Goal: Contribute content: Add original content to the website for others to see

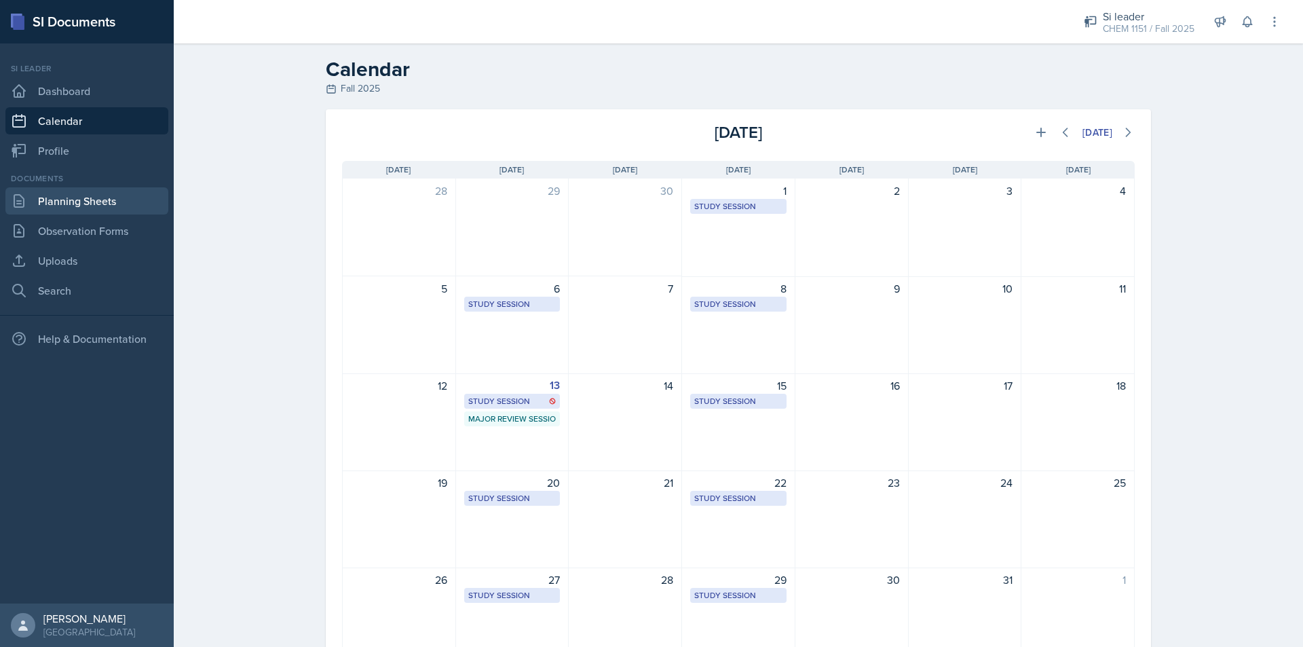
click at [99, 202] on link "Planning Sheets" at bounding box center [86, 200] width 163 height 27
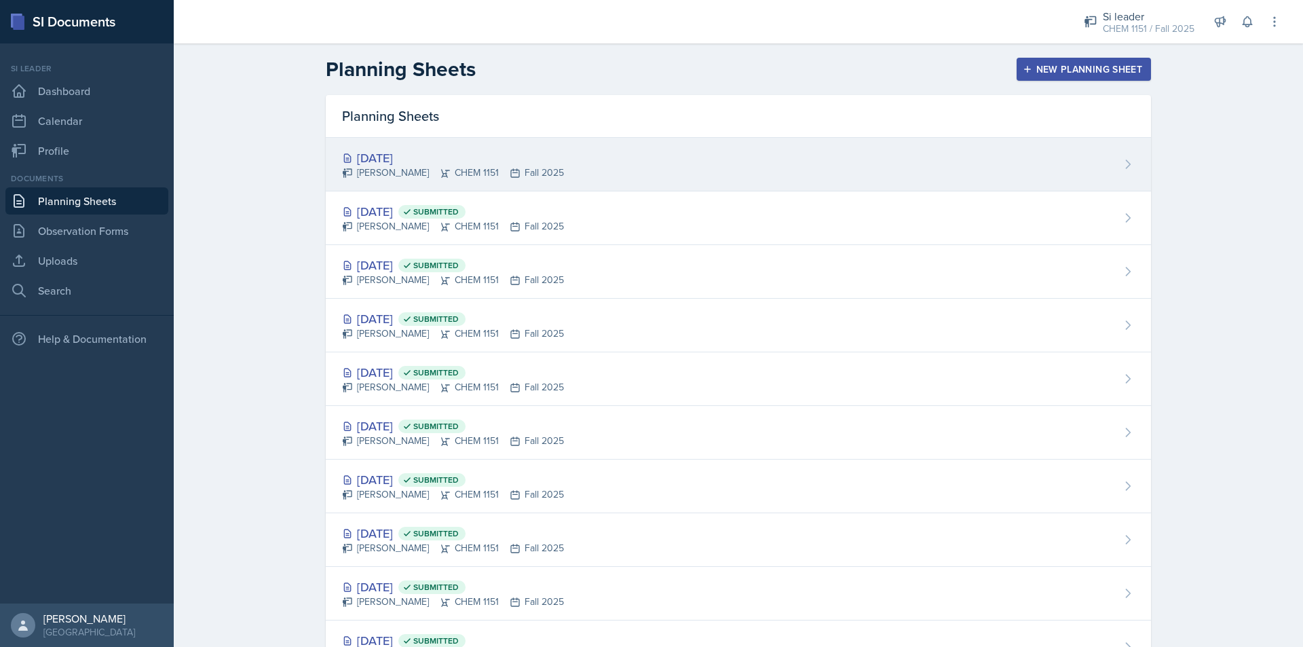
click at [544, 161] on div "[DATE]" at bounding box center [453, 158] width 222 height 18
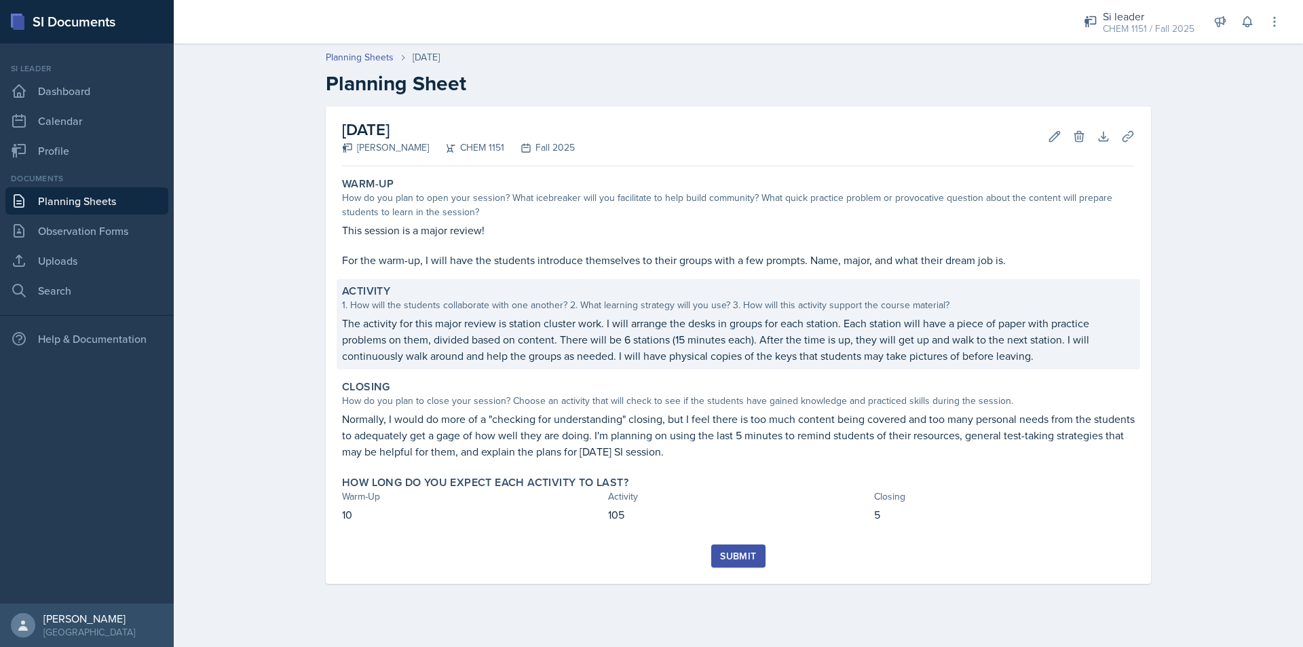
click at [697, 335] on p "The activity for this major review is station cluster work. I will arrange the …" at bounding box center [738, 339] width 792 height 49
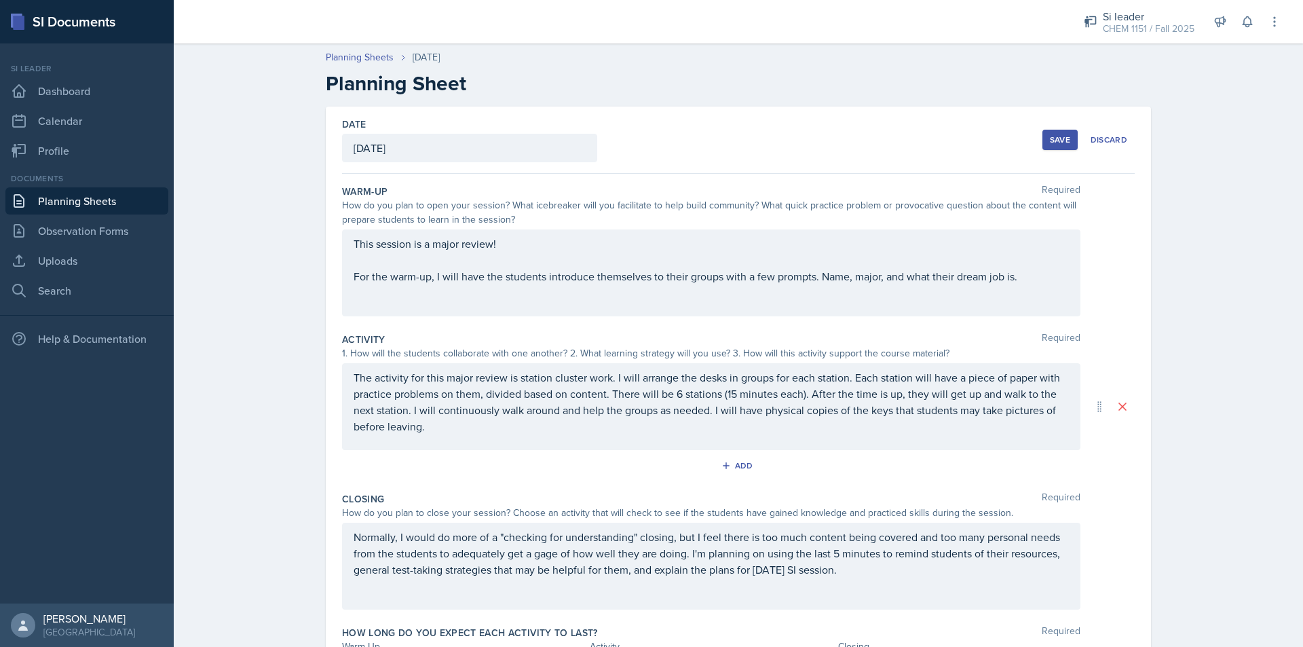
click at [937, 420] on p "The activity for this major review is station cluster work. I will arrange the …" at bounding box center [710, 401] width 715 height 65
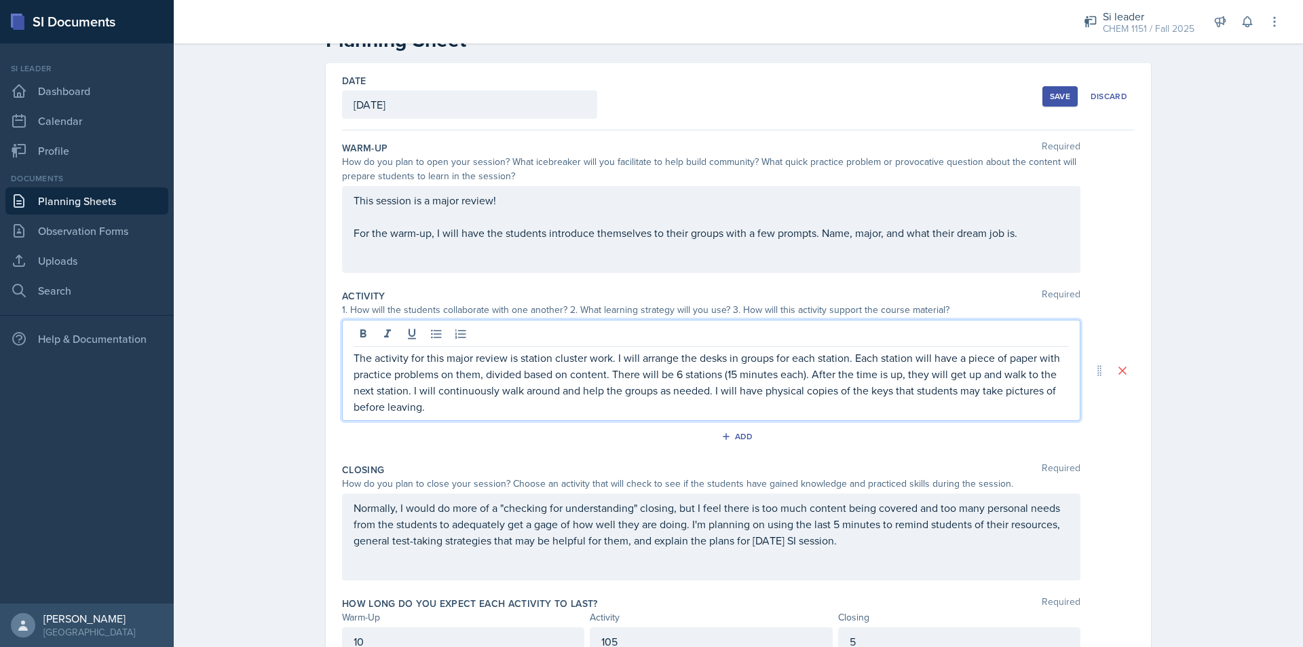
scroll to position [68, 0]
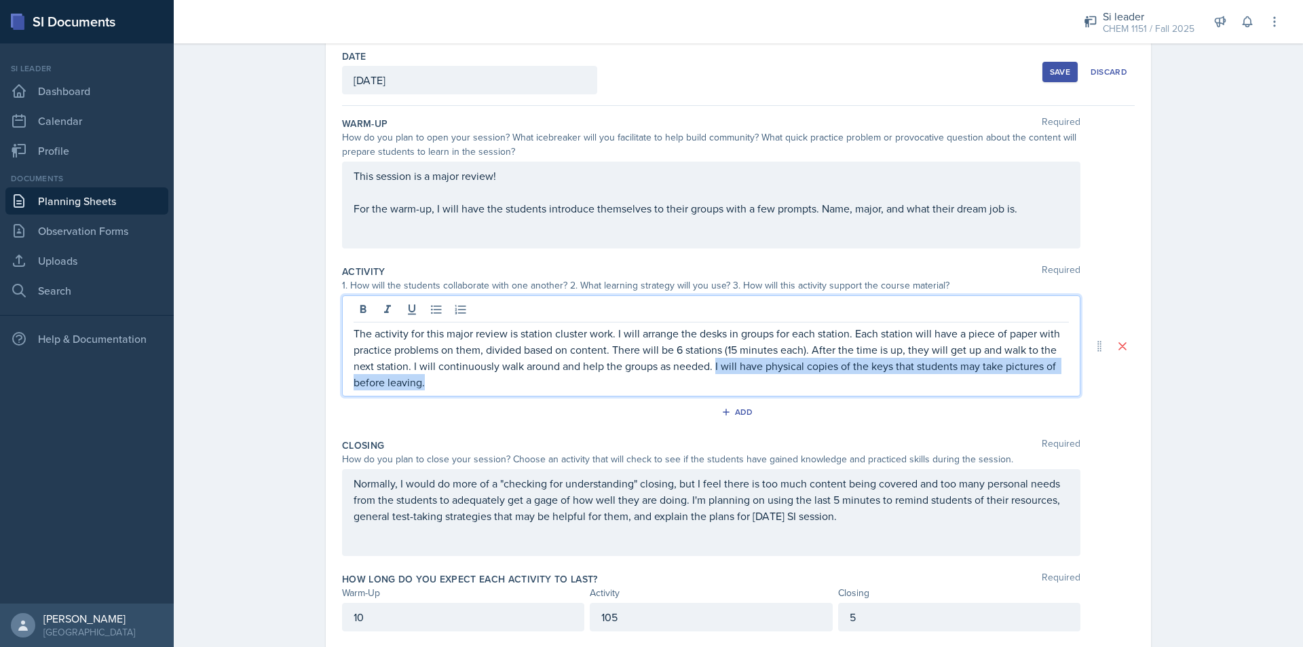
drag, startPoint x: 769, startPoint y: 384, endPoint x: 710, endPoint y: 369, distance: 60.2
click at [710, 369] on p "The activity for this major review is station cluster work. I will arrange the …" at bounding box center [710, 357] width 715 height 65
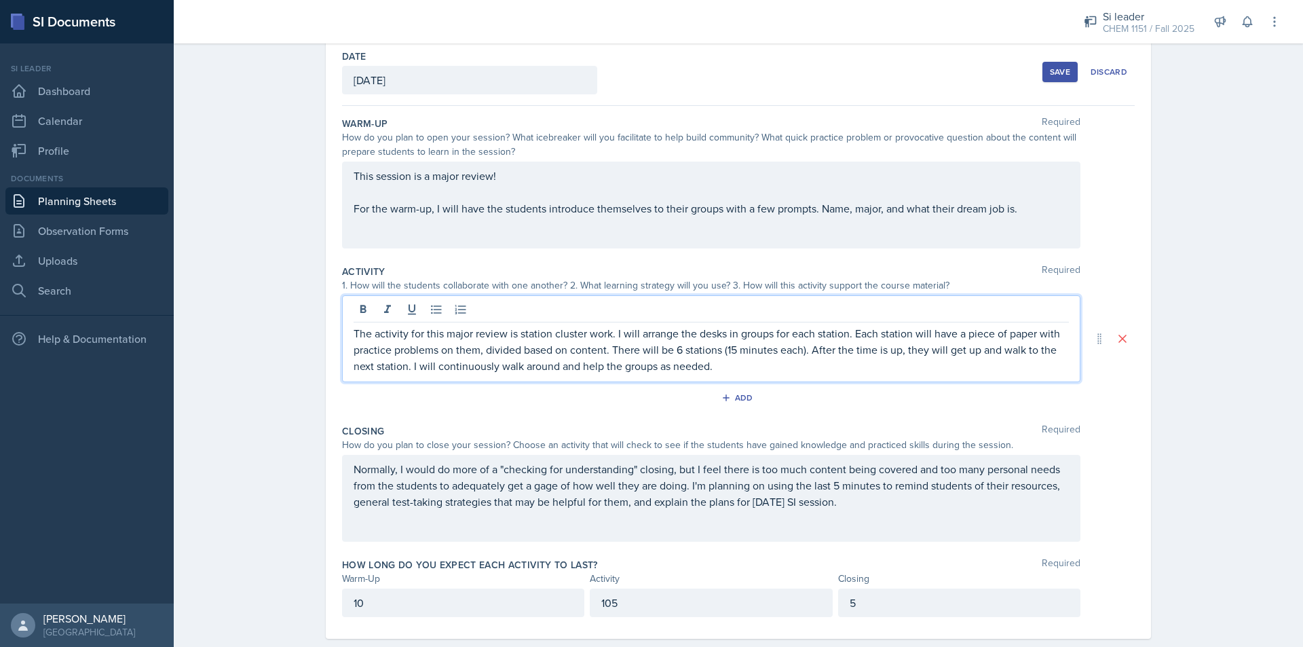
click at [894, 507] on p "Normally, I would do more of a "checking for understanding" closing, but I feel…" at bounding box center [710, 485] width 715 height 49
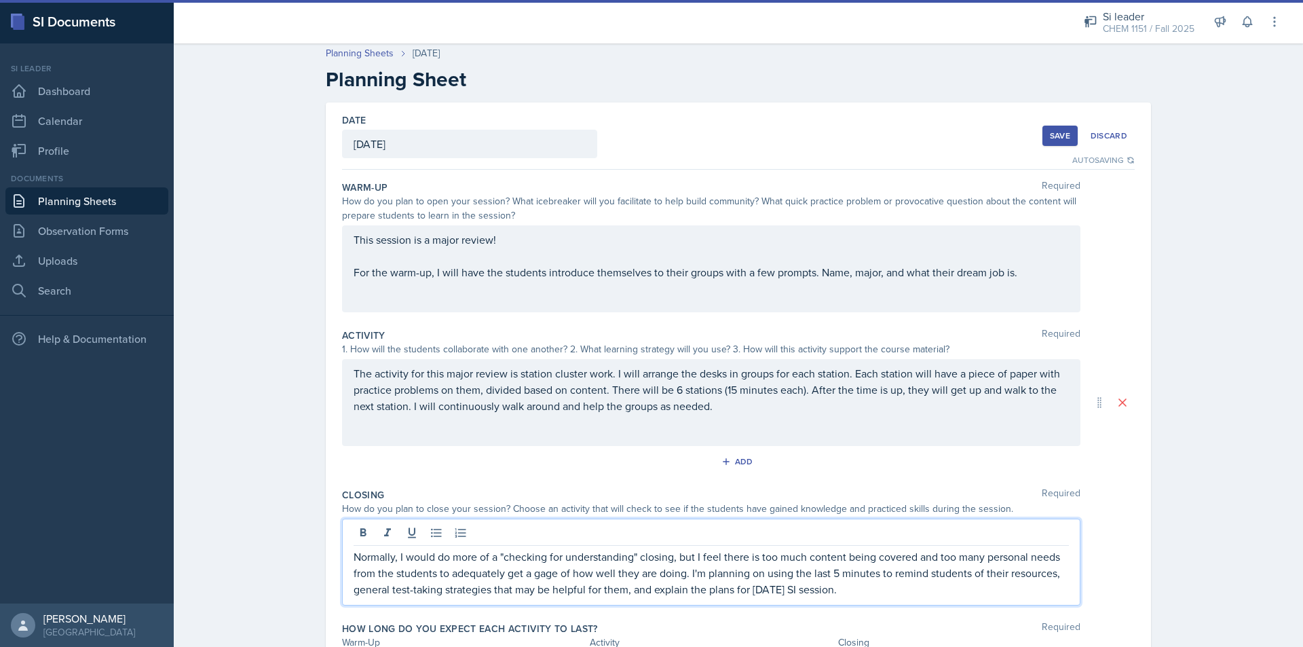
scroll to position [0, 0]
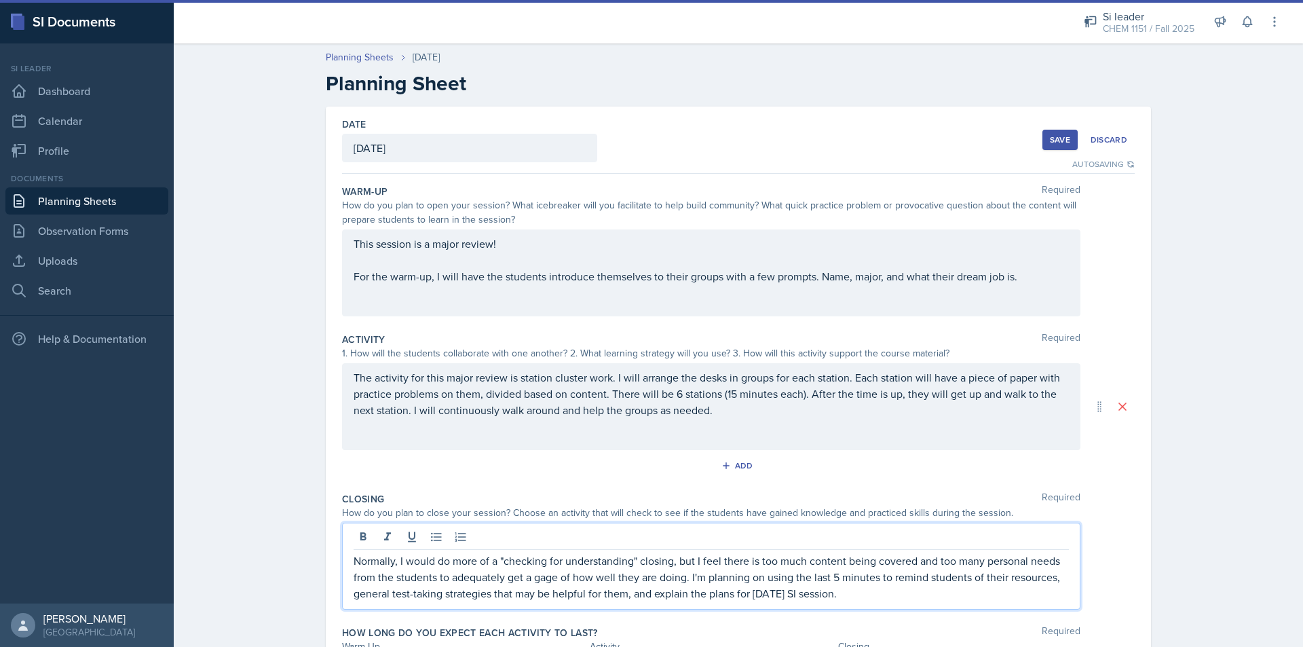
click at [1048, 148] on button "Save" at bounding box center [1059, 140] width 35 height 20
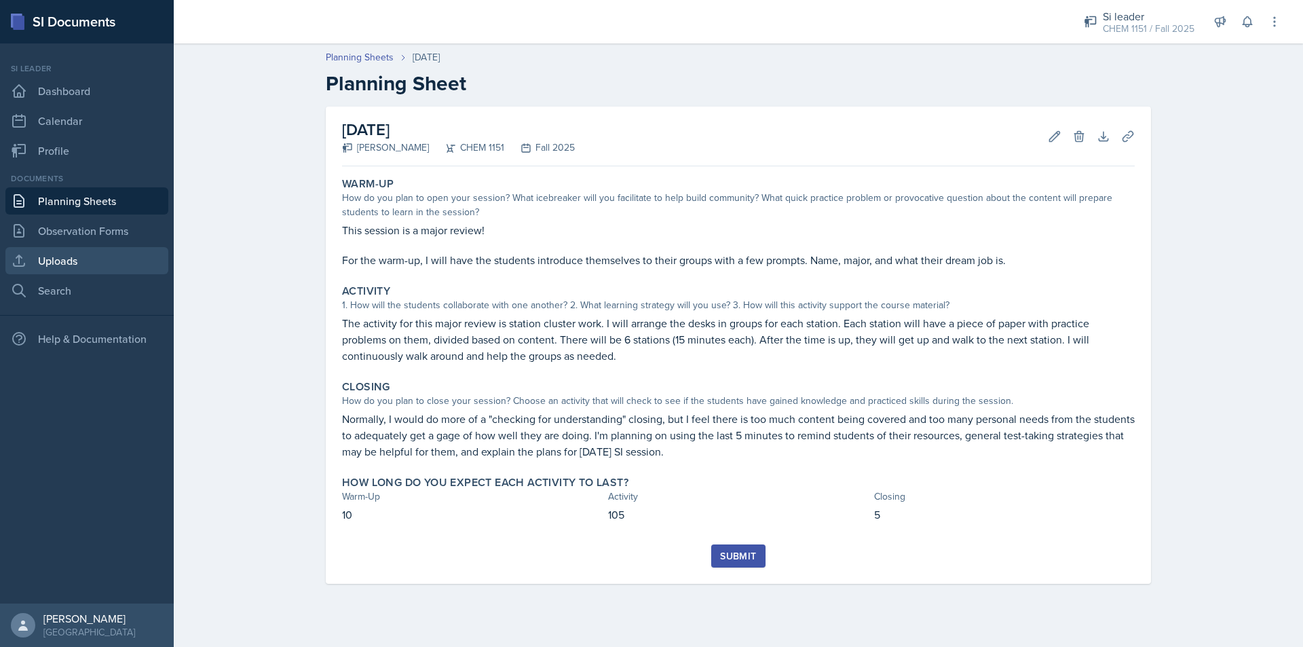
click at [104, 263] on link "Uploads" at bounding box center [86, 260] width 163 height 27
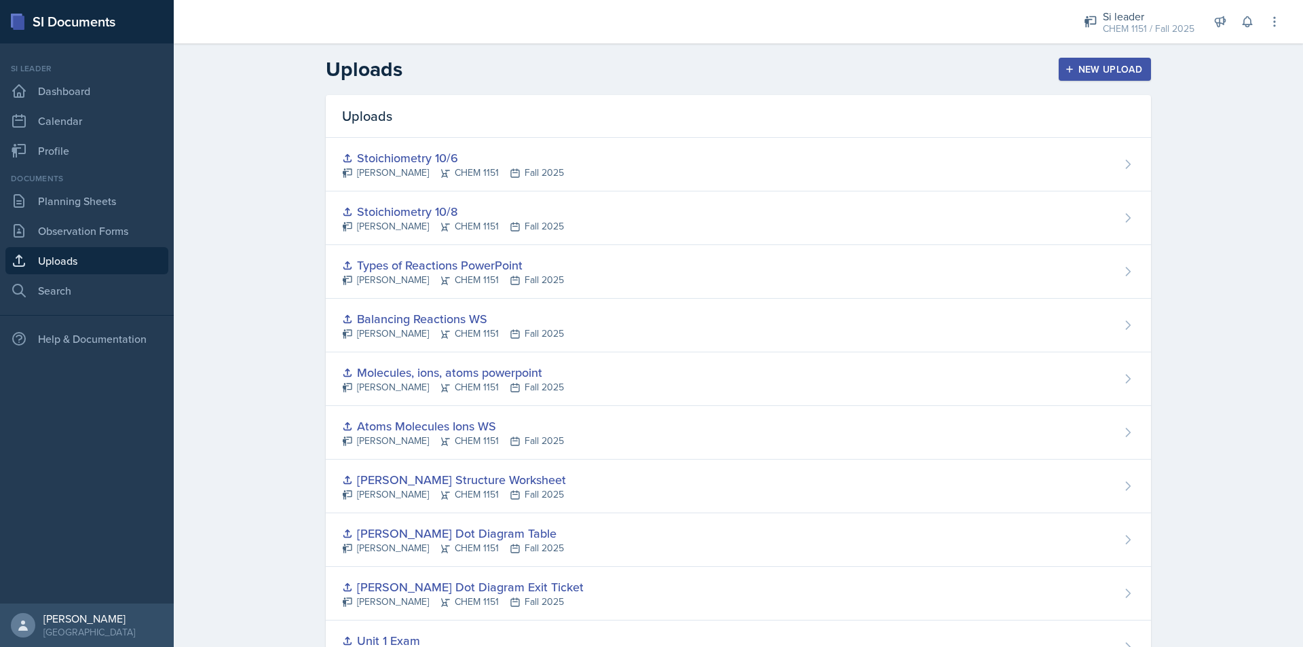
click at [1094, 79] on button "New Upload" at bounding box center [1104, 69] width 93 height 23
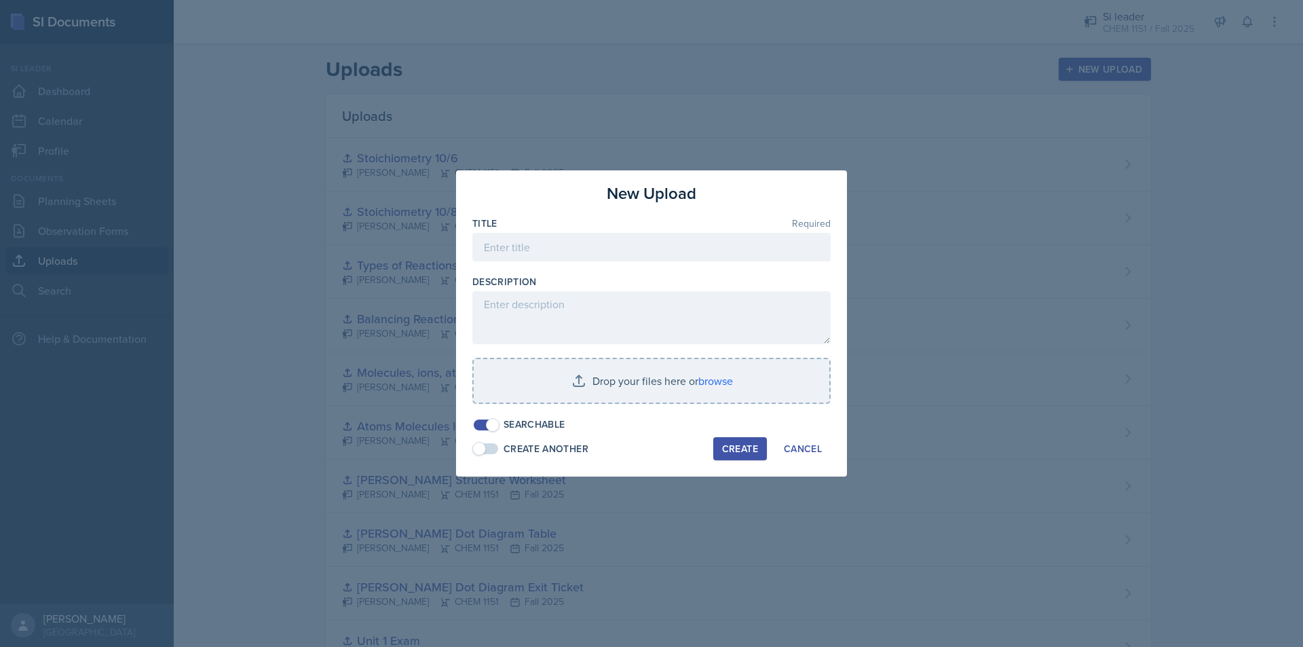
click at [672, 223] on div "Title Required" at bounding box center [651, 223] width 358 height 14
click at [647, 238] on input at bounding box center [651, 247] width 358 height 28
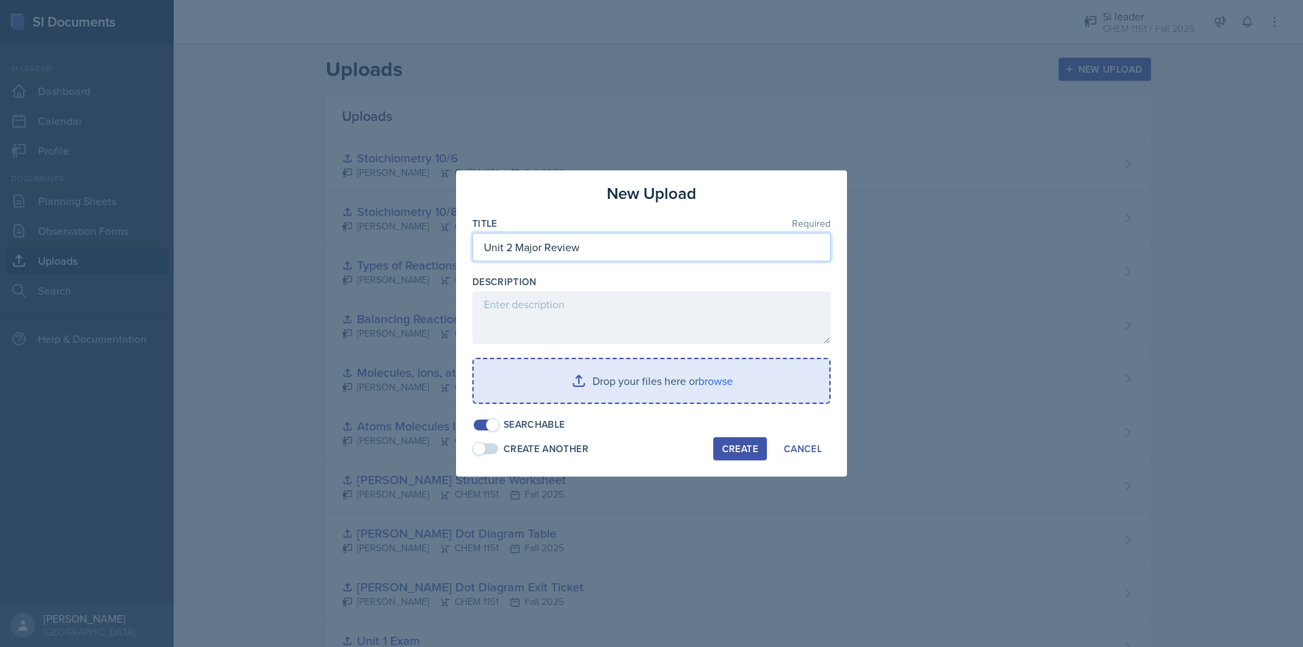
type input "Unit 2 Major Review"
click at [647, 377] on input "file" at bounding box center [652, 380] width 356 height 43
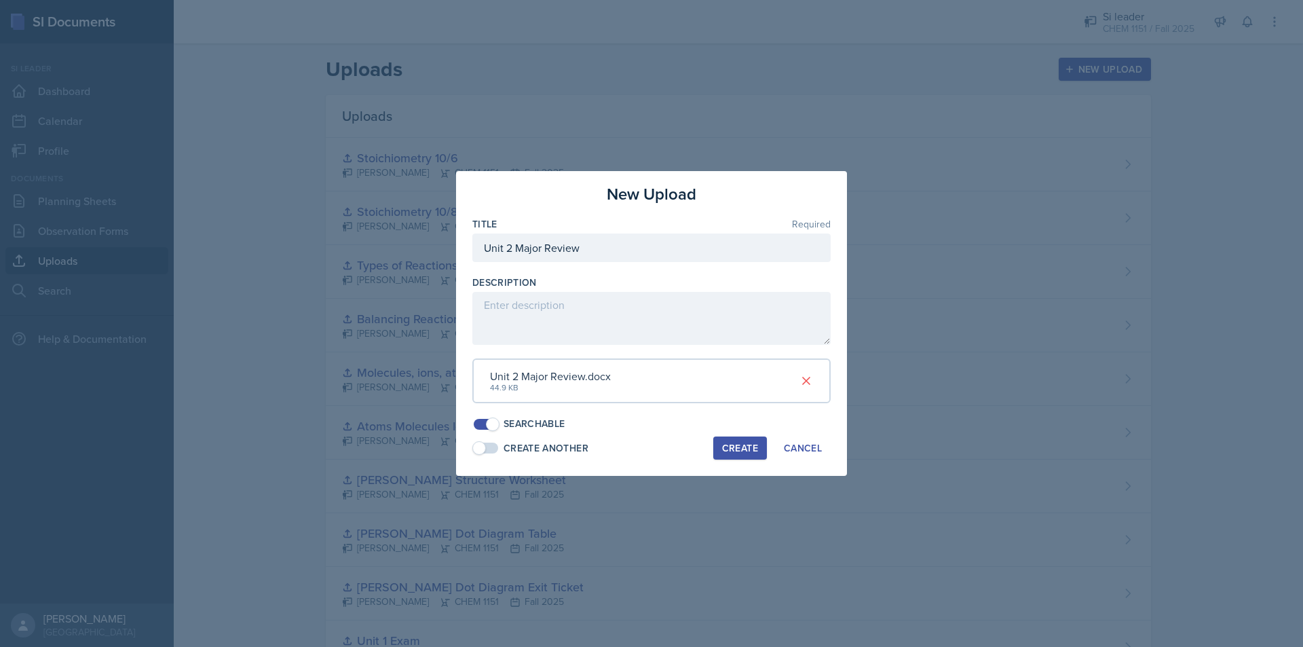
click at [747, 450] on div "Create" at bounding box center [740, 447] width 36 height 11
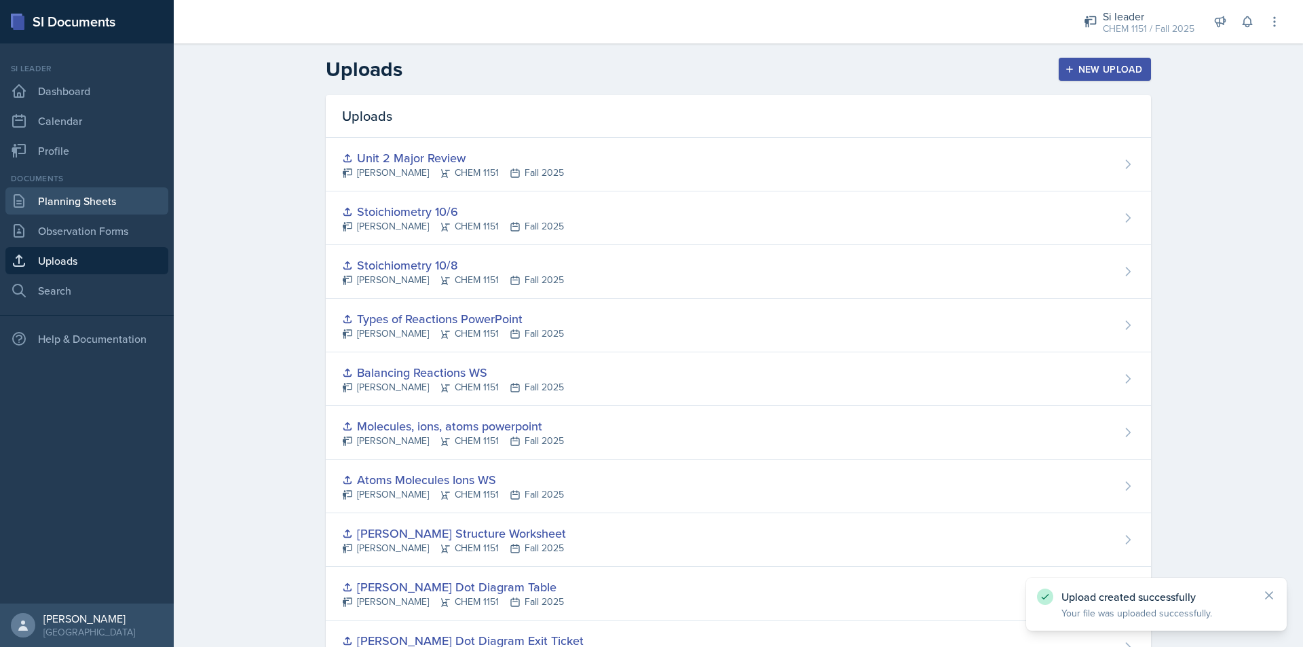
click at [104, 202] on link "Planning Sheets" at bounding box center [86, 200] width 163 height 27
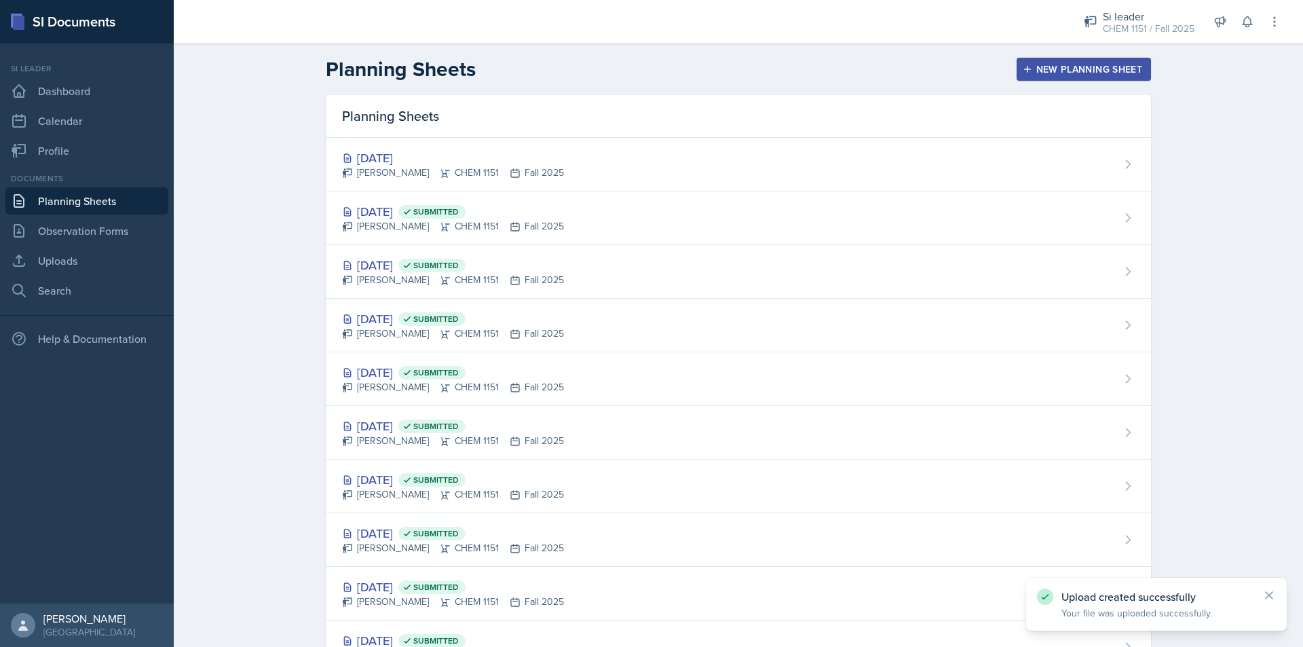
click at [584, 171] on div "[DATE] [PERSON_NAME] CHEM 1151 Fall 2025" at bounding box center [738, 165] width 825 height 54
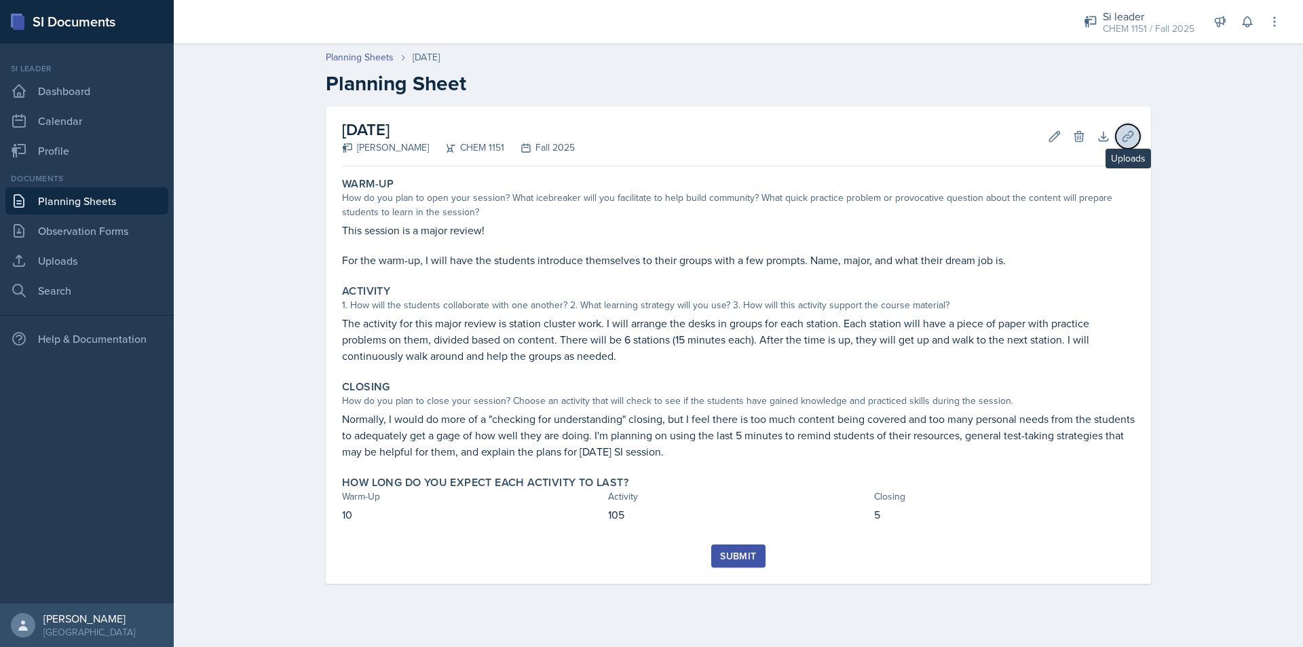
click at [1117, 141] on button "Uploads" at bounding box center [1127, 136] width 24 height 24
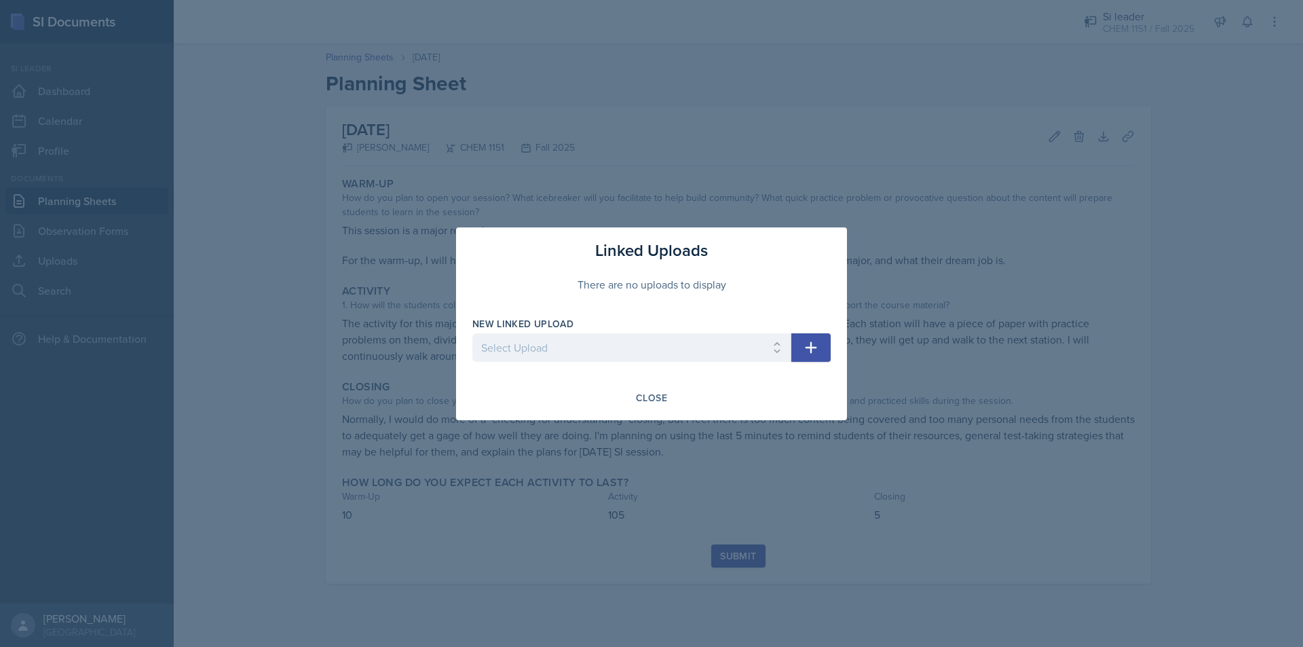
click at [630, 322] on div "New Linked Upload" at bounding box center [631, 324] width 319 height 14
click at [628, 352] on select "Select Upload Physical and Chemical Worksheet Tap the Board Activity Sig Fig Re…" at bounding box center [631, 347] width 319 height 28
select select "ab9de7bf-6712-425f-9db0-b7a62e7bdf90"
click at [472, 333] on select "Select Upload Physical and Chemical Worksheet Tap the Board Activity Sig Fig Re…" at bounding box center [631, 347] width 319 height 28
click at [816, 351] on icon "button" at bounding box center [811, 347] width 16 height 16
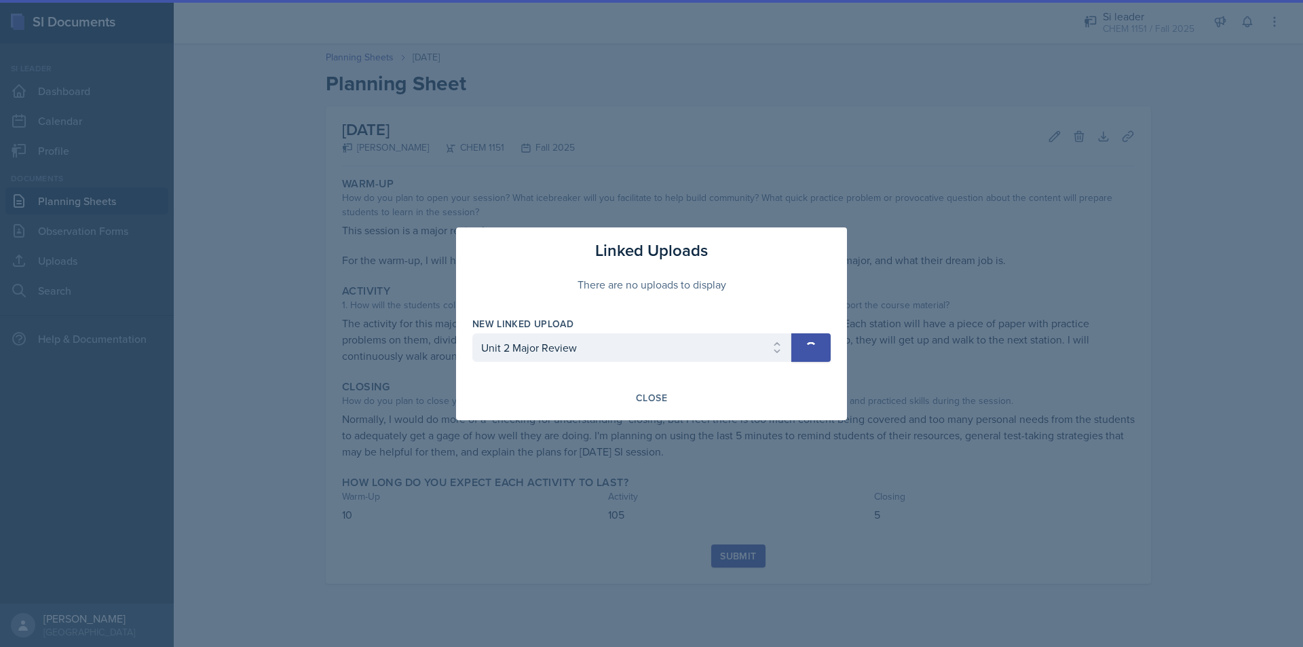
select select
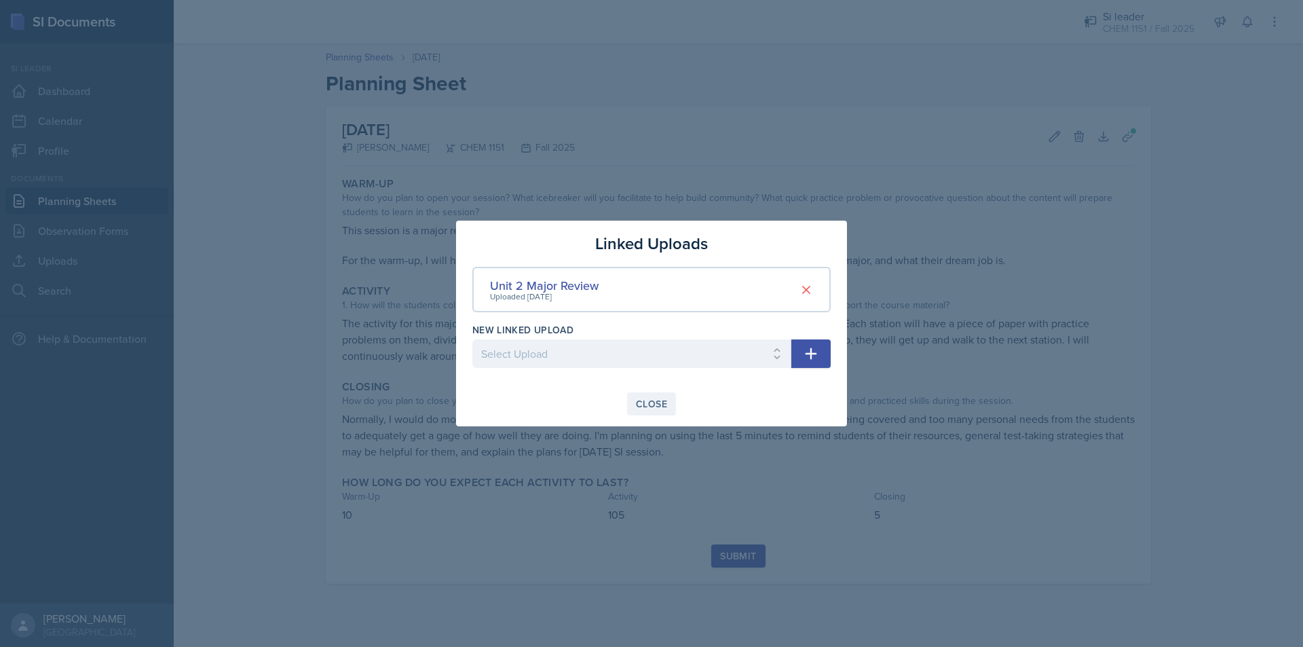
click at [650, 413] on button "Close" at bounding box center [651, 403] width 49 height 23
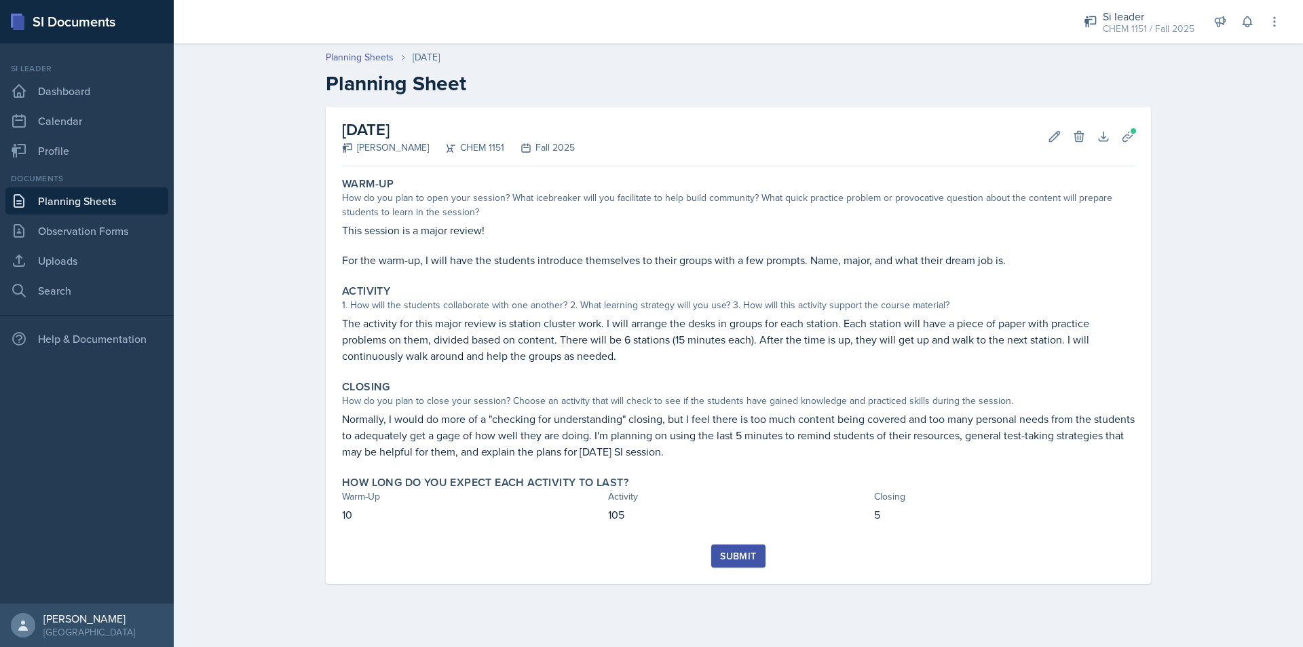
click at [744, 550] on div "Submit" at bounding box center [738, 555] width 36 height 11
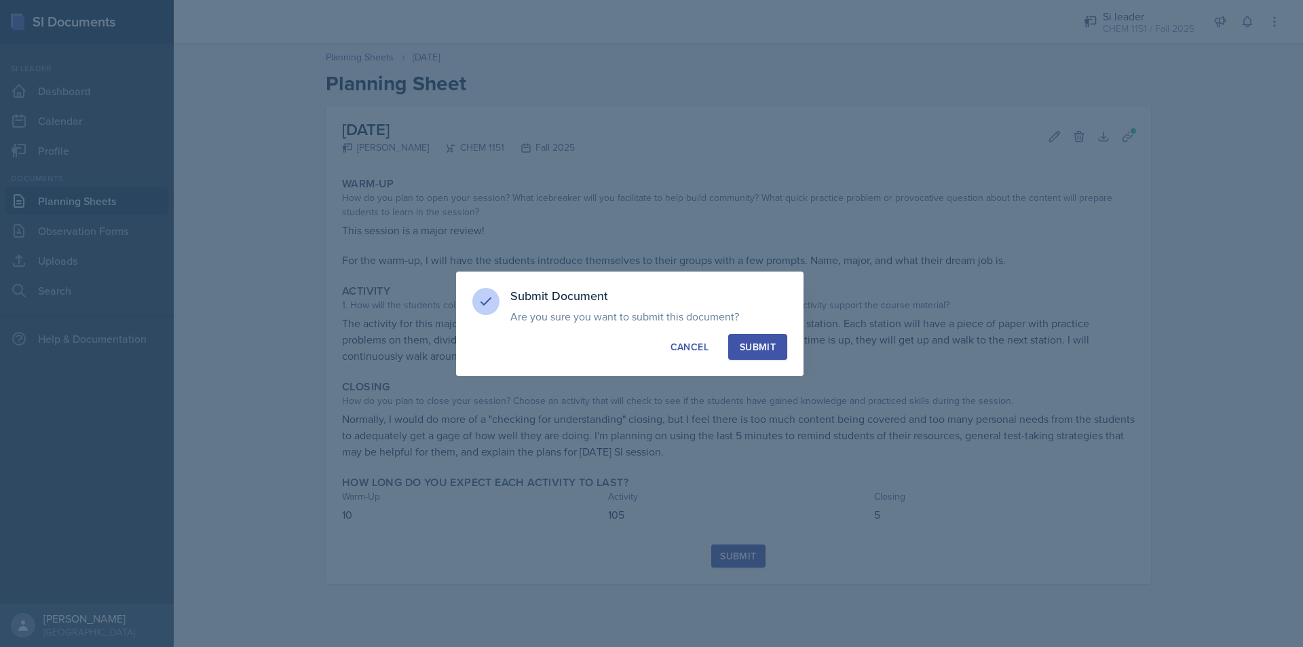
click at [765, 335] on button "Submit" at bounding box center [757, 347] width 59 height 26
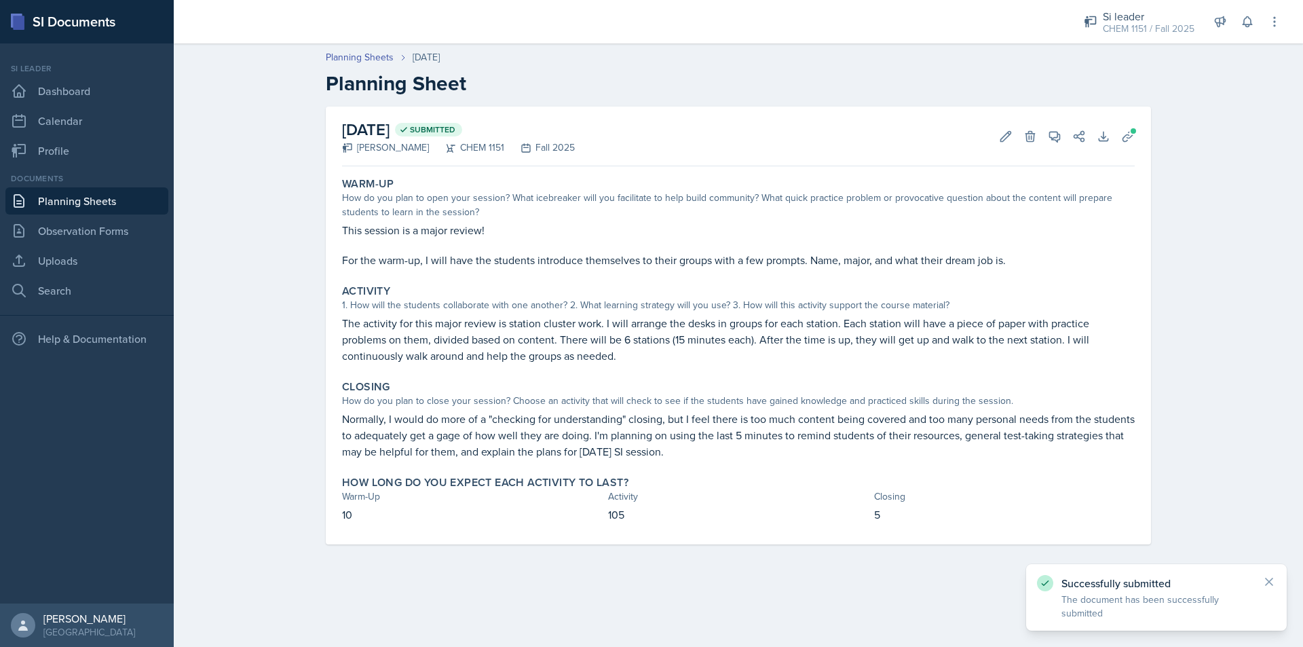
click at [89, 195] on link "Planning Sheets" at bounding box center [86, 200] width 163 height 27
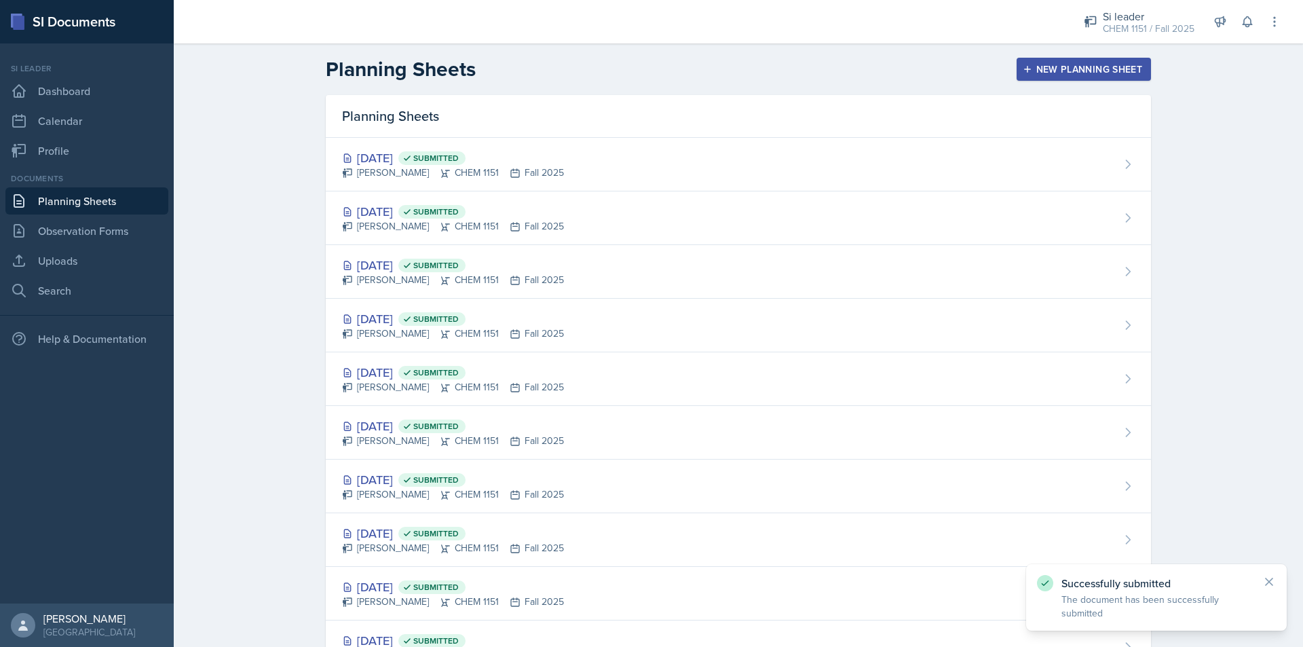
click at [1117, 78] on button "New Planning Sheet" at bounding box center [1083, 69] width 134 height 23
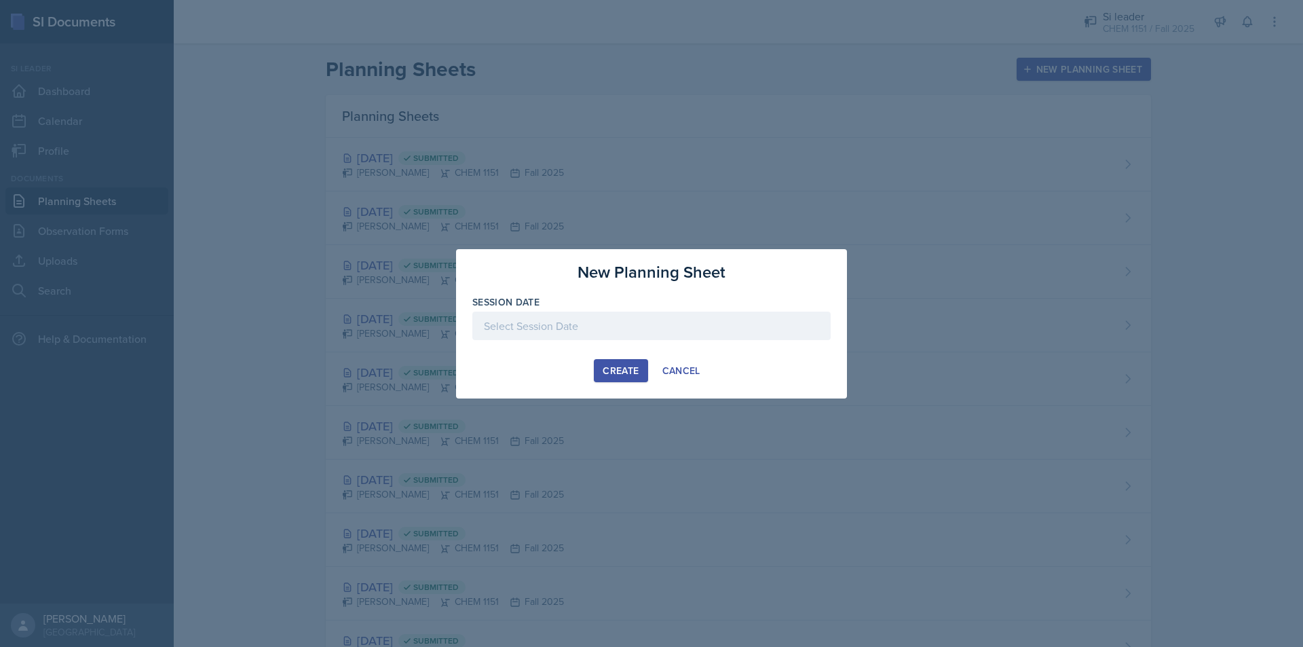
click at [638, 329] on div at bounding box center [651, 325] width 358 height 28
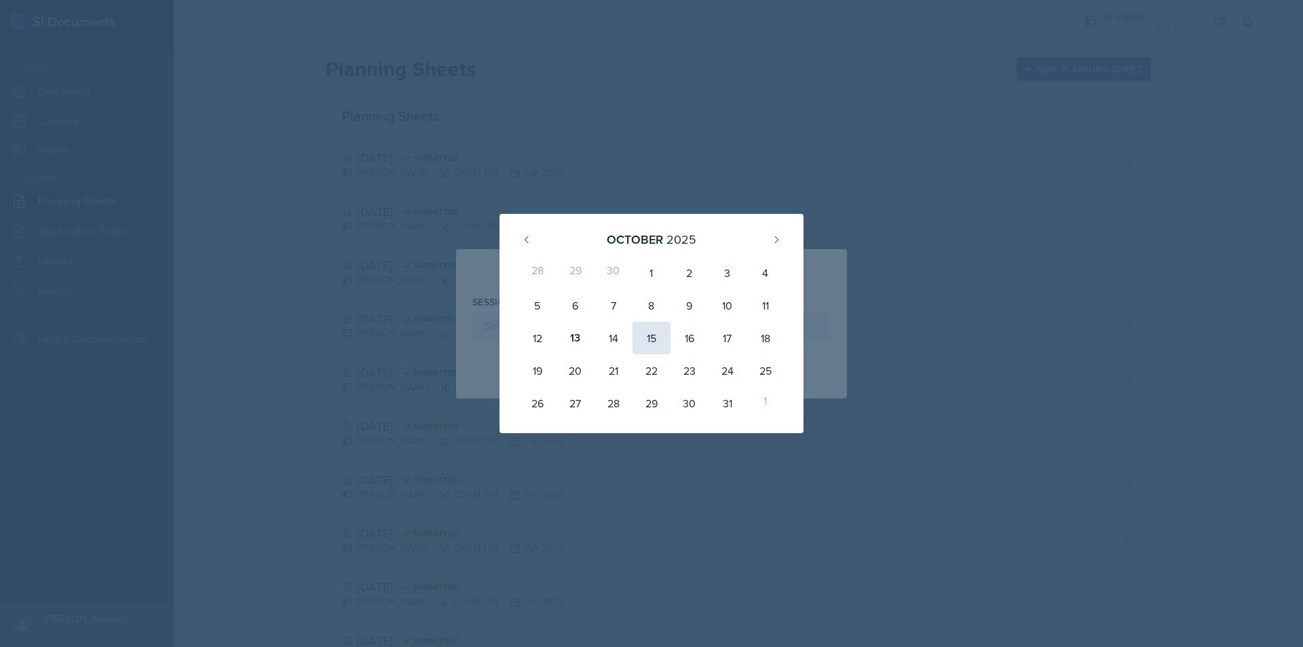
click at [652, 337] on div "15" at bounding box center [651, 338] width 38 height 33
type input "[DATE]"
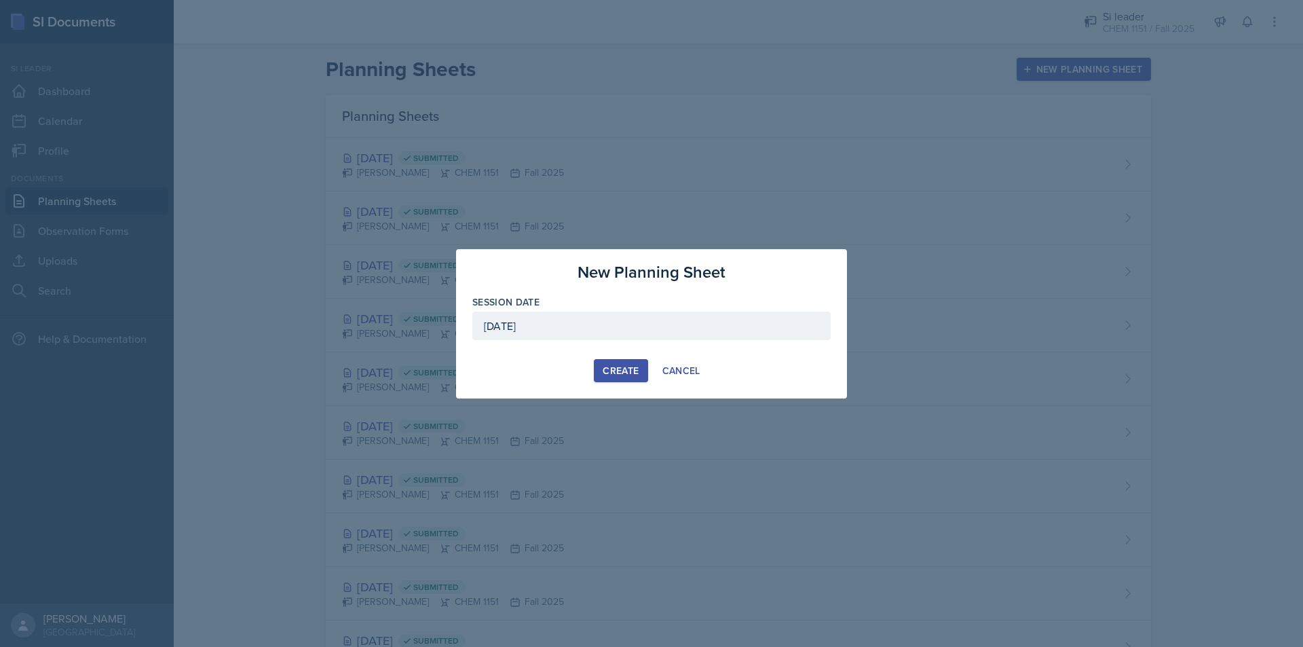
click at [620, 375] on div "Create" at bounding box center [620, 370] width 36 height 11
